Goal: Task Accomplishment & Management: Complete application form

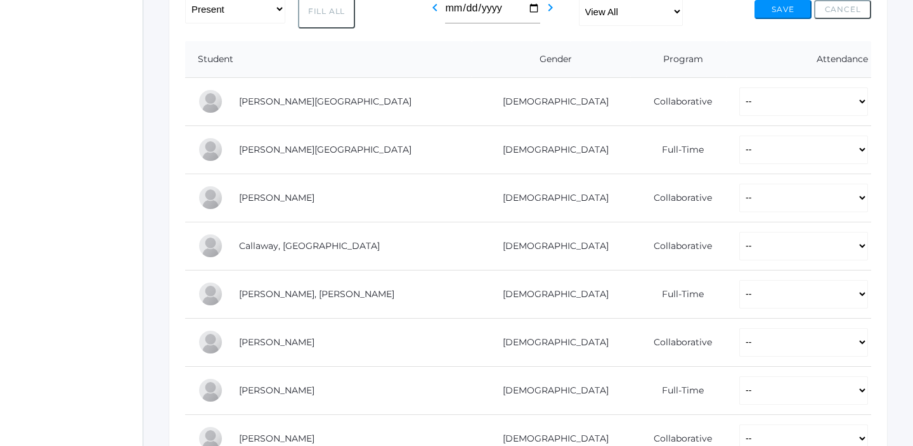
scroll to position [268, 0]
click at [763, 98] on select "-- Present Present-At-Home Tardy Excused Tardy Unexcused Absent Excused Absent …" at bounding box center [803, 102] width 129 height 29
select select "P"
click at [739, 88] on select "-- Present Present-At-Home Tardy Excused Tardy Unexcused Absent Excused Absent …" at bounding box center [803, 102] width 129 height 29
click at [785, 153] on select "-- Present Present-At-Home Tardy Excused Tardy Unexcused Absent Excused Absent …" at bounding box center [803, 150] width 129 height 29
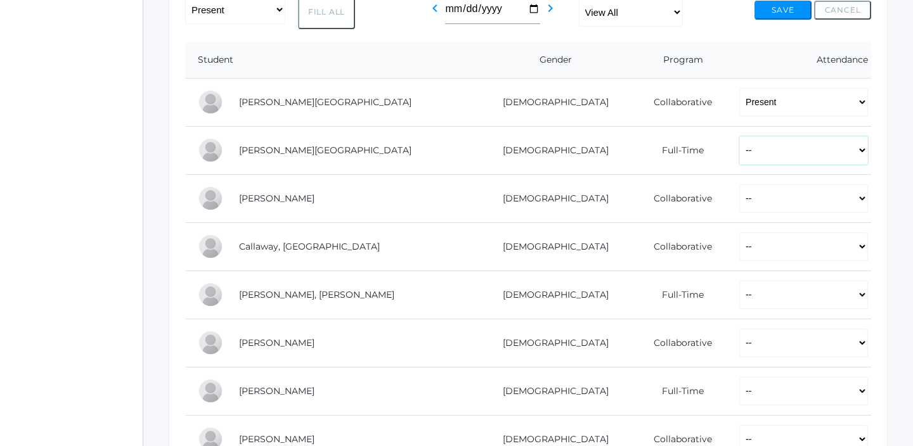
select select "P"
click at [739, 136] on select "-- Present Present-At-Home Tardy Excused Tardy Unexcused Absent Excused Absent …" at bounding box center [803, 150] width 129 height 29
click at [788, 184] on select "-- Present Present-At-Home Tardy Excused Tardy Unexcused Absent Excused Absent …" at bounding box center [803, 198] width 129 height 29
select select "P"
click at [739, 184] on select "-- Present Present-At-Home Tardy Excused Tardy Unexcused Absent Excused Absent …" at bounding box center [803, 198] width 129 height 29
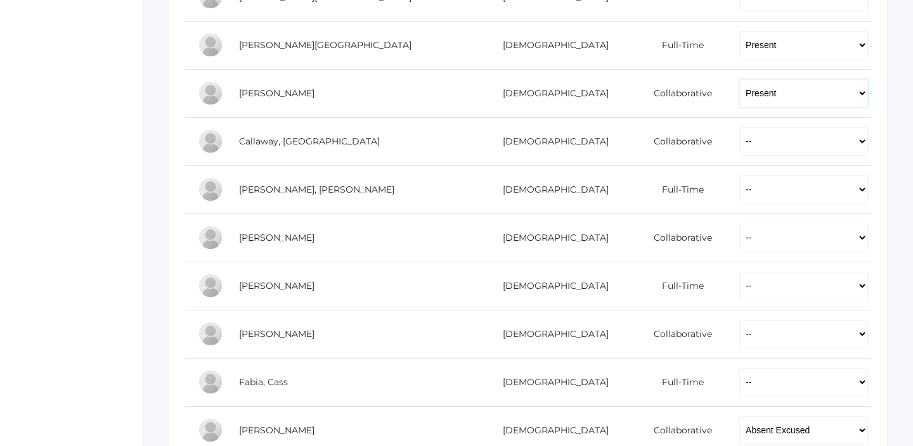
scroll to position [403, 0]
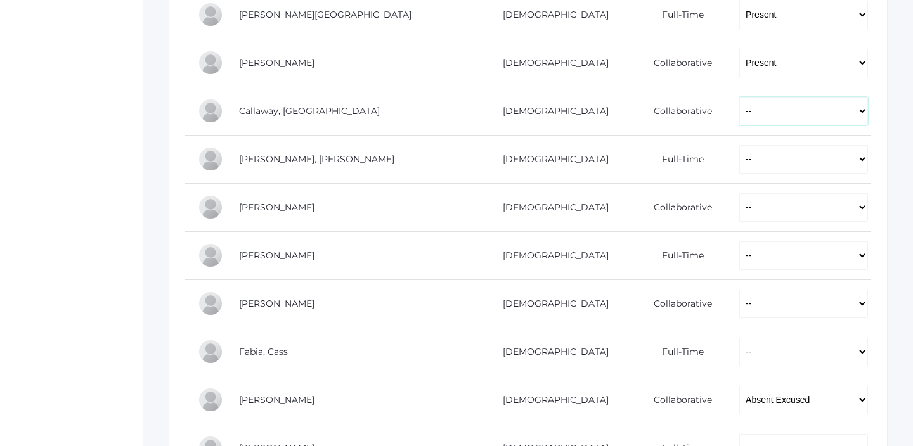
click at [739, 112] on select "-- Present Present-At-Home Tardy Excused Tardy Unexcused Absent Excused Absent …" at bounding box center [803, 111] width 129 height 29
select select "P"
click at [739, 97] on select "-- Present Present-At-Home Tardy Excused Tardy Unexcused Absent Excused Absent …" at bounding box center [803, 111] width 129 height 29
click at [739, 156] on select "-- Present Present-At-Home Tardy Excused Tardy Unexcused Absent Excused Absent …" at bounding box center [803, 159] width 129 height 29
select select "P"
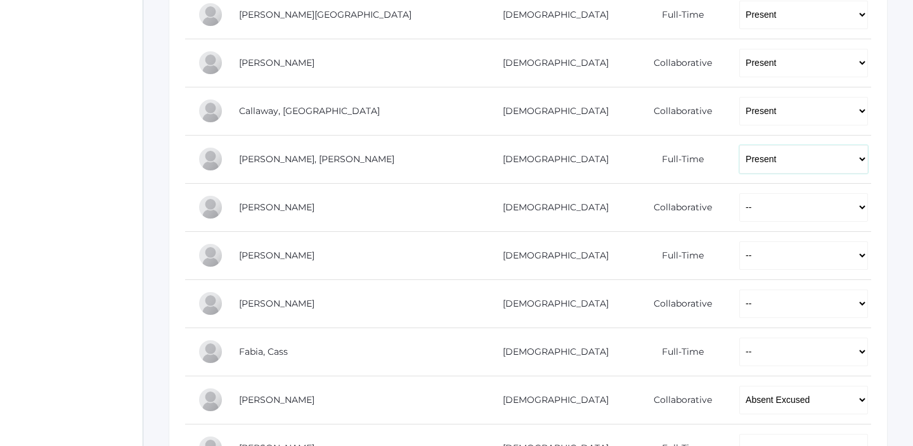
click at [739, 145] on select "-- Present Present-At-Home Tardy Excused Tardy Unexcused Absent Excused Absent …" at bounding box center [803, 159] width 129 height 29
click at [739, 202] on select "-- Present Present-At-Home Tardy Excused Tardy Unexcused Absent Excused Absent …" at bounding box center [803, 207] width 129 height 29
select select "P"
click at [739, 193] on select "-- Present Present-At-Home Tardy Excused Tardy Unexcused Absent Excused Absent …" at bounding box center [803, 207] width 129 height 29
click at [739, 250] on select "-- Present Present-At-Home Tardy Excused Tardy Unexcused Absent Excused Absent …" at bounding box center [803, 256] width 129 height 29
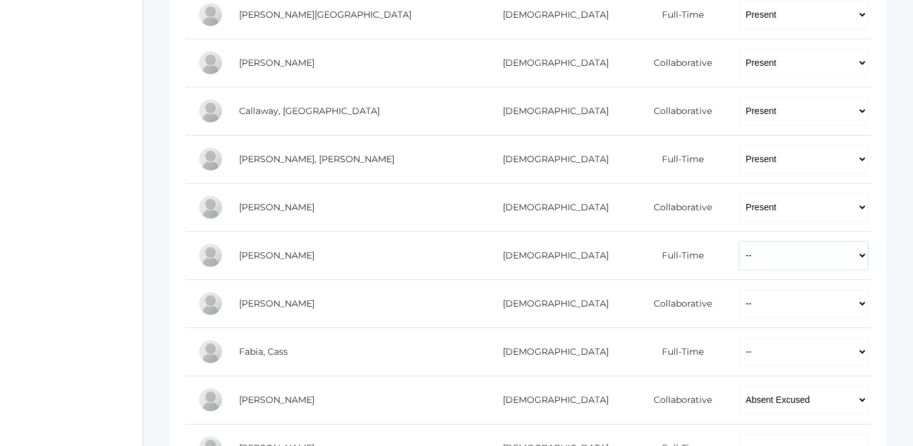
select select "P"
click at [739, 242] on select "-- Present Present-At-Home Tardy Excused Tardy Unexcused Absent Excused Absent …" at bounding box center [803, 256] width 129 height 29
click at [749, 304] on select "-- Present Present-At-Home Tardy Excused Tardy Unexcused Absent Excused Absent …" at bounding box center [803, 304] width 129 height 29
select select "P"
click at [739, 290] on select "-- Present Present-At-Home Tardy Excused Tardy Unexcused Absent Excused Absent …" at bounding box center [803, 304] width 129 height 29
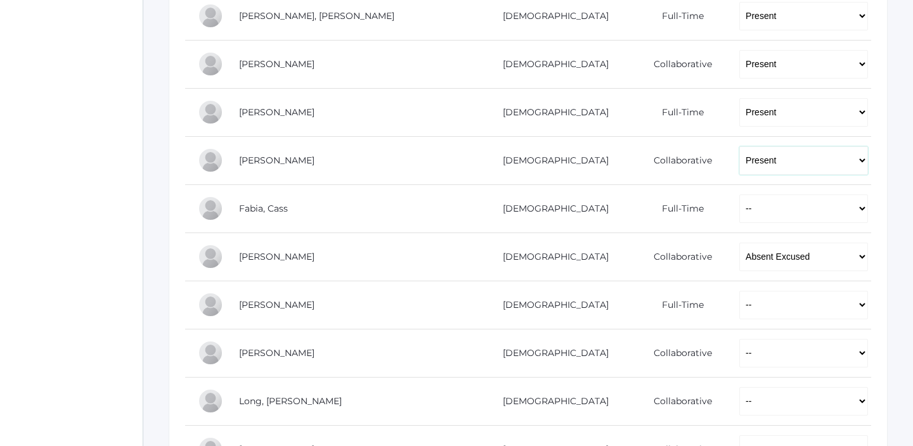
scroll to position [552, 0]
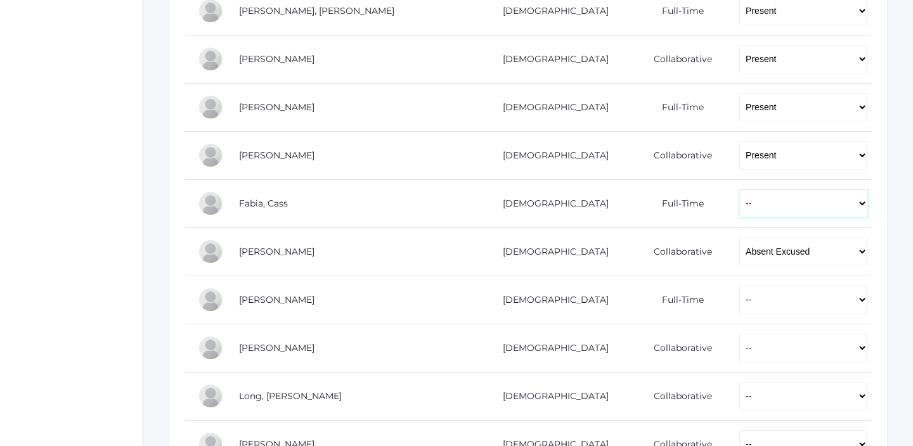
click at [739, 208] on select "-- Present Present-At-Home Tardy Excused Tardy Unexcused Absent Excused Absent …" at bounding box center [803, 204] width 129 height 29
select select "P"
click at [739, 190] on select "-- Present Present-At-Home Tardy Excused Tardy Unexcused Absent Excused Absent …" at bounding box center [803, 204] width 129 height 29
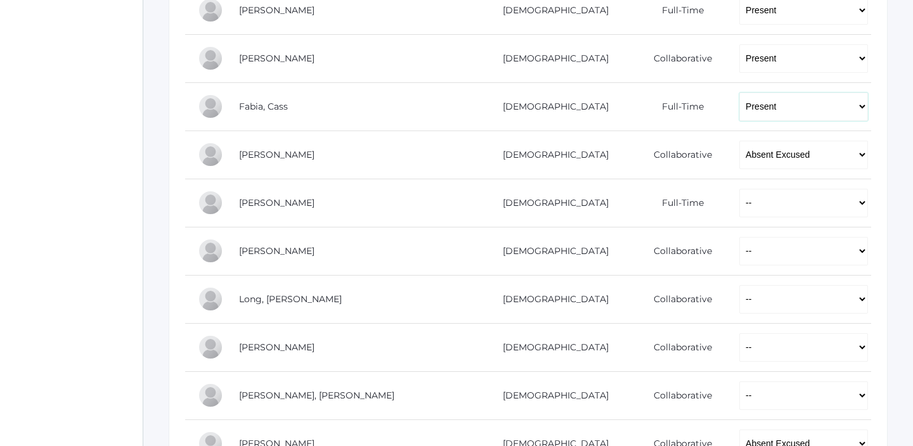
scroll to position [690, 0]
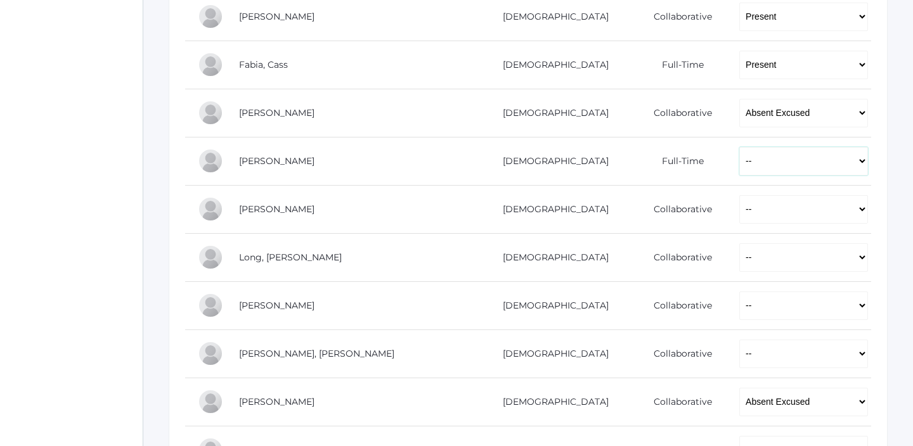
click at [739, 162] on select "-- Present Present-At-Home Tardy Excused Tardy Unexcused Absent Excused Absent …" at bounding box center [803, 161] width 129 height 29
select select "P"
click at [739, 147] on select "-- Present Present-At-Home Tardy Excused Tardy Unexcused Absent Excused Absent …" at bounding box center [803, 161] width 129 height 29
click at [739, 214] on select "-- Present Present-At-Home Tardy Excused Tardy Unexcused Absent Excused Absent …" at bounding box center [803, 209] width 129 height 29
select select "P"
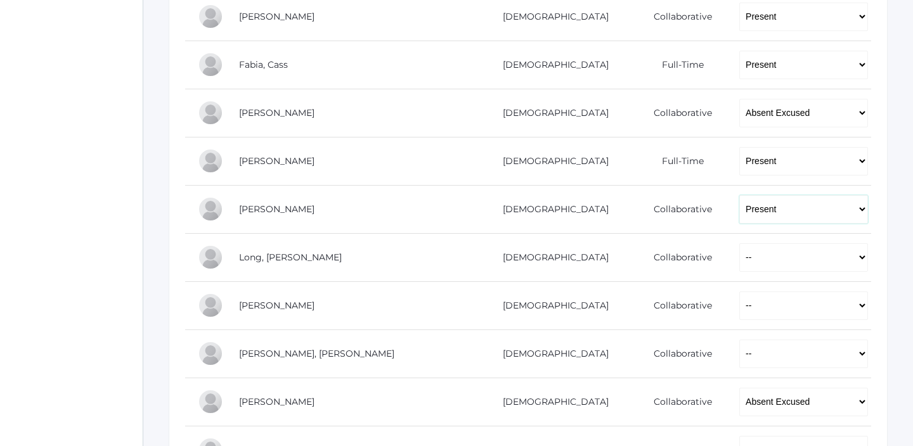
click at [739, 195] on select "-- Present Present-At-Home Tardy Excused Tardy Unexcused Absent Excused Absent …" at bounding box center [803, 209] width 129 height 29
click at [739, 249] on select "-- Present Present-At-Home Tardy Excused Tardy Unexcused Absent Excused Absent …" at bounding box center [803, 257] width 129 height 29
select select "P"
click at [739, 243] on select "-- Present Present-At-Home Tardy Excused Tardy Unexcused Absent Excused Absent …" at bounding box center [803, 257] width 129 height 29
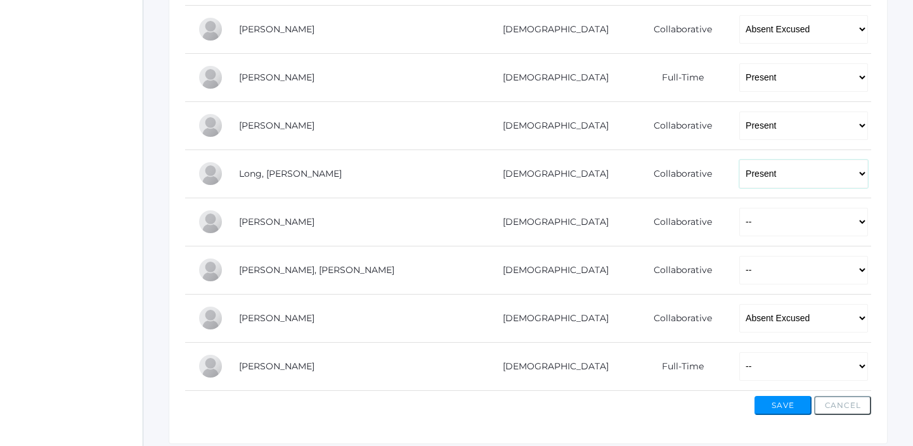
scroll to position [779, 0]
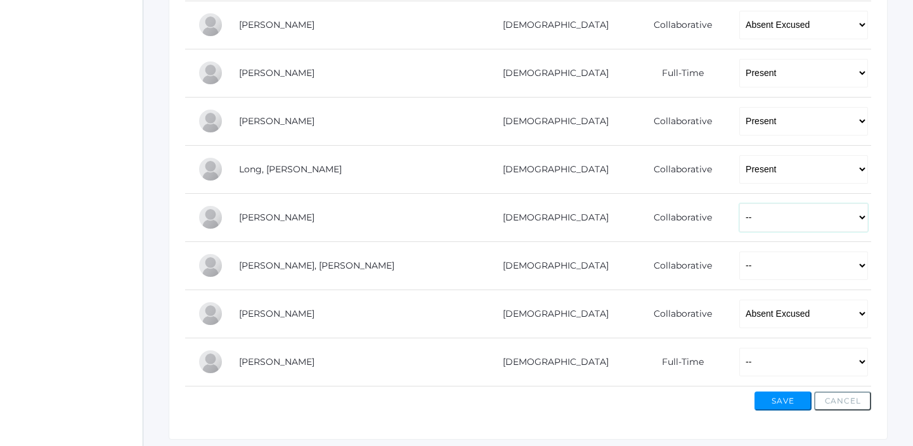
click at [739, 215] on select "-- Present Present-At-Home Tardy Excused Tardy Unexcused Absent Excused Absent …" at bounding box center [803, 218] width 129 height 29
select select "P"
click at [739, 204] on select "-- Present Present-At-Home Tardy Excused Tardy Unexcused Absent Excused Absent …" at bounding box center [803, 218] width 129 height 29
click at [727, 246] on td "-- Present Present-At-Home Tardy Excused Tardy Unexcused Absent Excused Absent …" at bounding box center [799, 266] width 145 height 48
click at [739, 271] on select "-- Present Present-At-Home Tardy Excused Tardy Unexcused Absent Excused Absent …" at bounding box center [803, 266] width 129 height 29
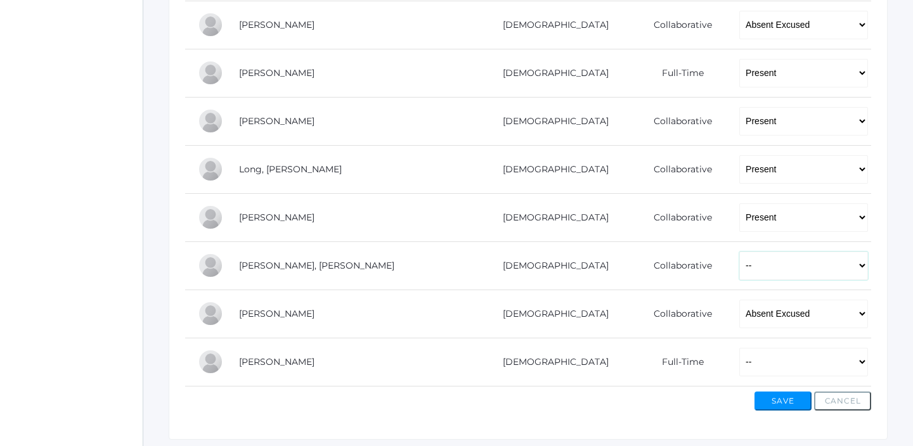
select select "P"
click at [739, 252] on select "-- Present Present-At-Home Tardy Excused Tardy Unexcused Absent Excused Absent …" at bounding box center [803, 266] width 129 height 29
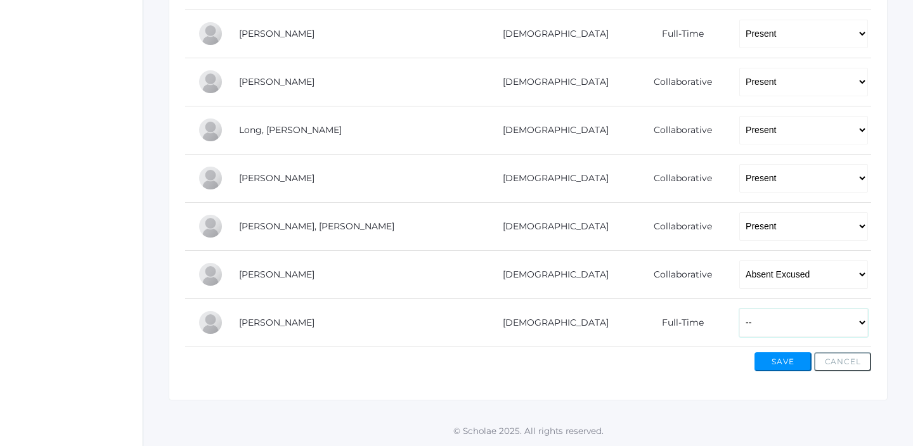
click at [739, 326] on select "-- Present Present-At-Home Tardy Excused Tardy Unexcused Absent Excused Absent …" at bounding box center [803, 323] width 129 height 29
select select "P"
click at [739, 309] on select "-- Present Present-At-Home Tardy Excused Tardy Unexcused Absent Excused Absent …" at bounding box center [803, 323] width 129 height 29
click at [787, 370] on button "Save" at bounding box center [782, 362] width 57 height 19
